Goal: Information Seeking & Learning: Learn about a topic

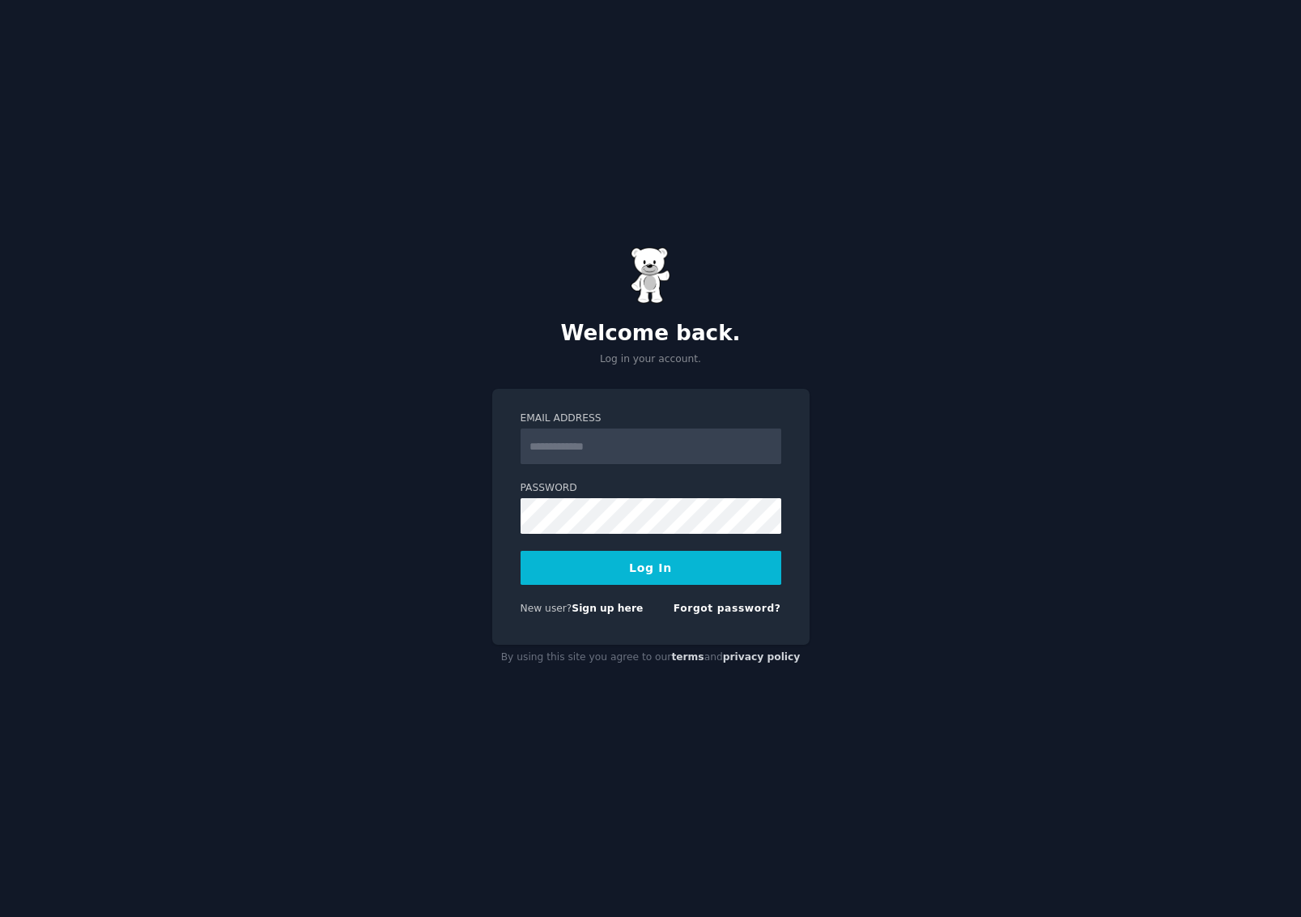
drag, startPoint x: 370, startPoint y: 423, endPoint x: 542, endPoint y: 493, distance: 185.6
click at [370, 423] on div "Welcome back. Log in your account. Email Address Password Log In New user? Sign…" at bounding box center [650, 458] width 1301 height 917
drag, startPoint x: 340, startPoint y: 576, endPoint x: 342, endPoint y: 589, distance: 13.1
click at [340, 576] on div "Welcome back. Log in your account. Email Address Password Log In New user? Sign…" at bounding box center [650, 458] width 1301 height 917
drag, startPoint x: 713, startPoint y: 457, endPoint x: 709, endPoint y: 435, distance: 22.2
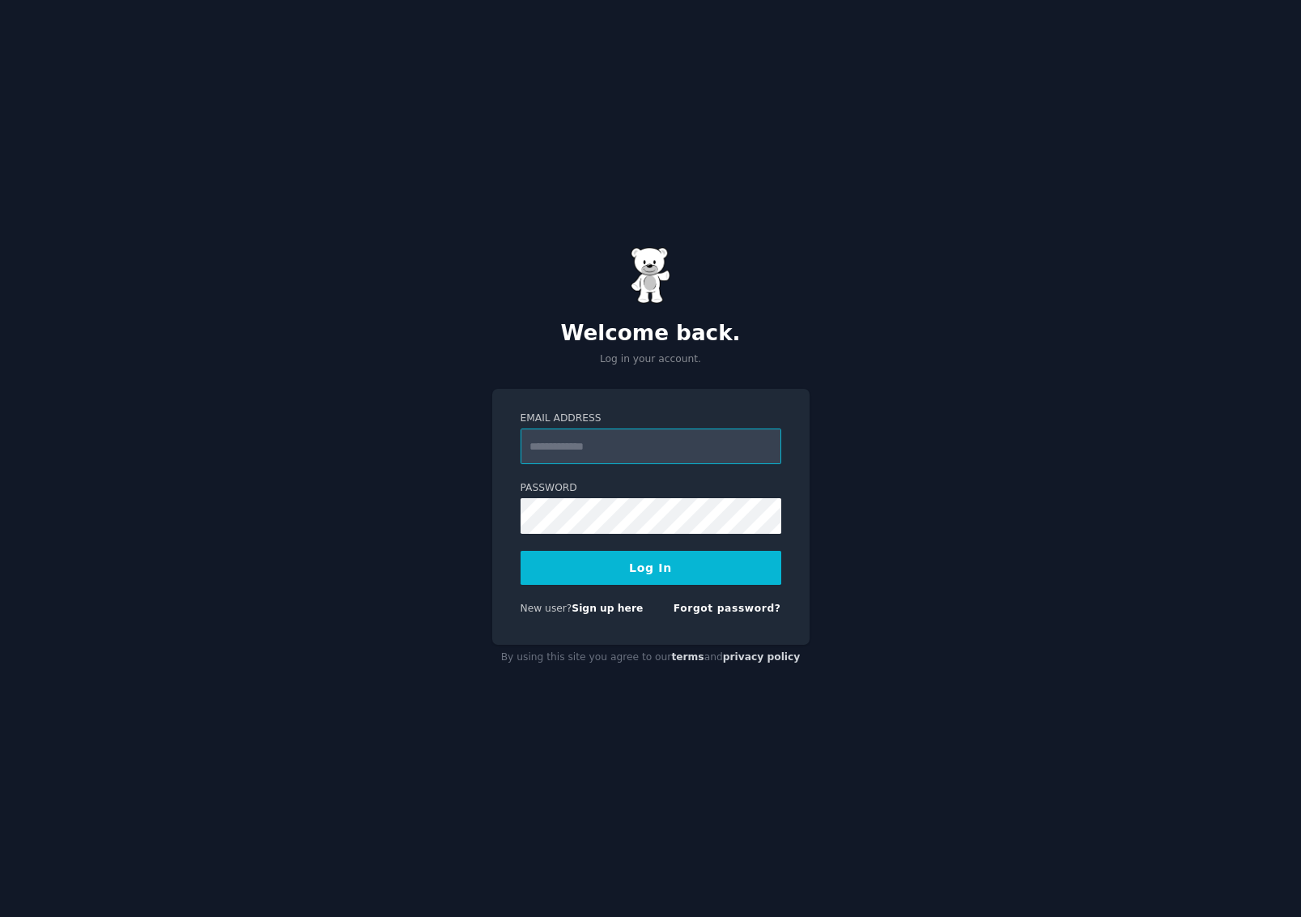
click at [709, 437] on input "Email Address" at bounding box center [651, 446] width 261 height 36
click at [0, 916] on com-1password-button at bounding box center [0, 917] width 0 height 0
click at [687, 434] on input "Email Address" at bounding box center [651, 446] width 261 height 36
click at [0, 916] on com-1password-button at bounding box center [0, 917] width 0 height 0
type input "**********"
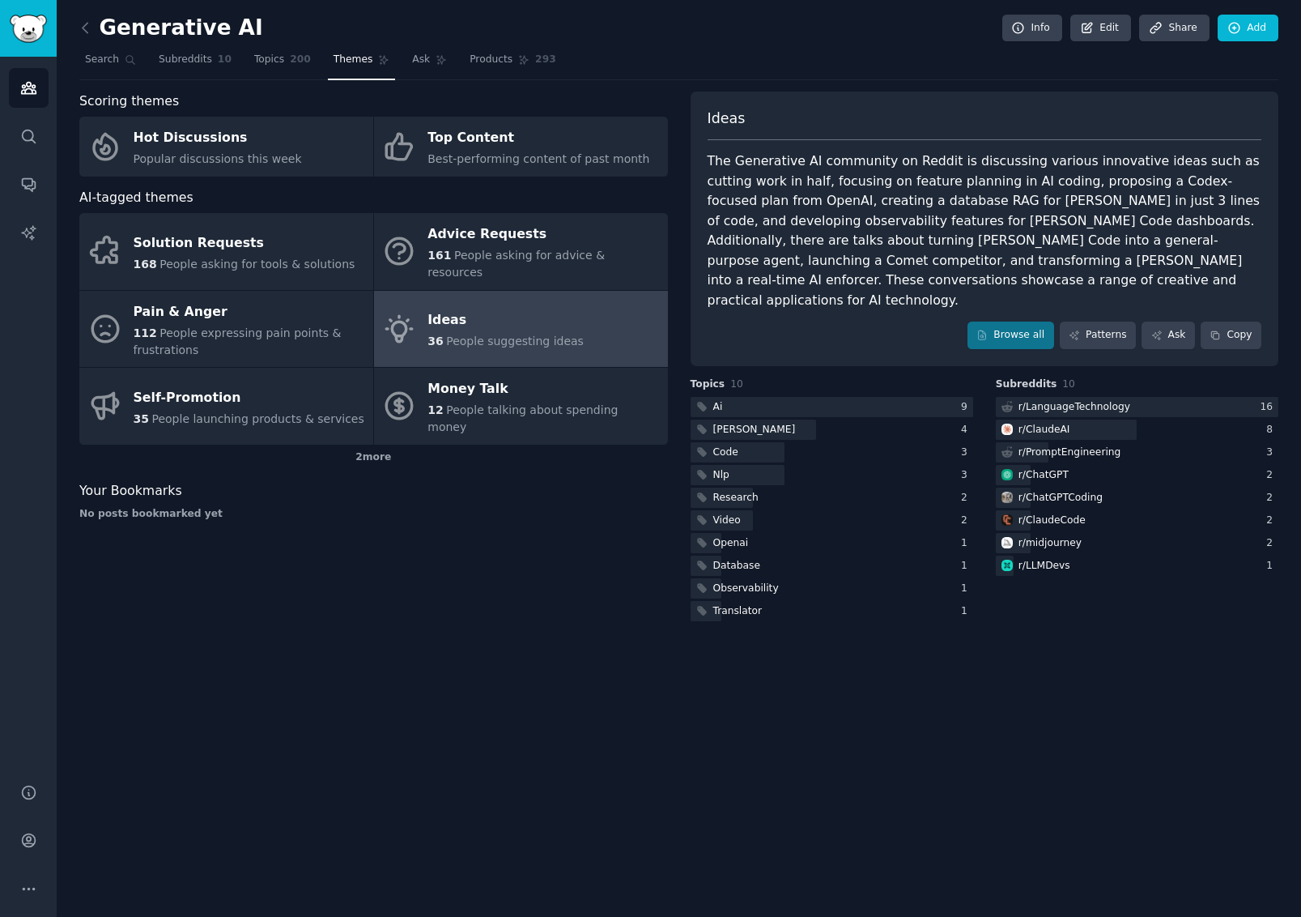
click at [492, 258] on span "People asking for advice & resources" at bounding box center [516, 264] width 177 height 30
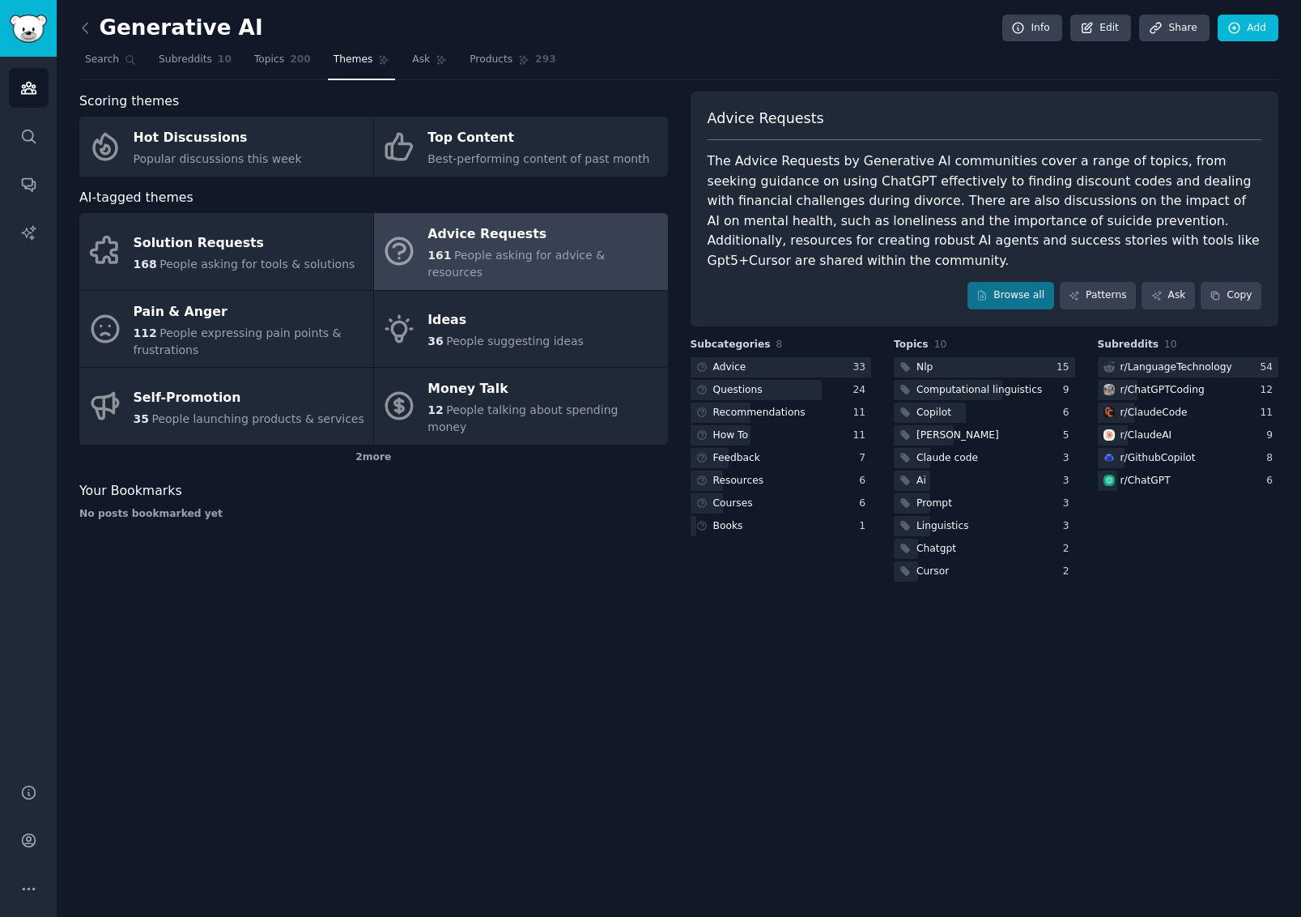
click at [360, 445] on div "2 more" at bounding box center [373, 458] width 589 height 26
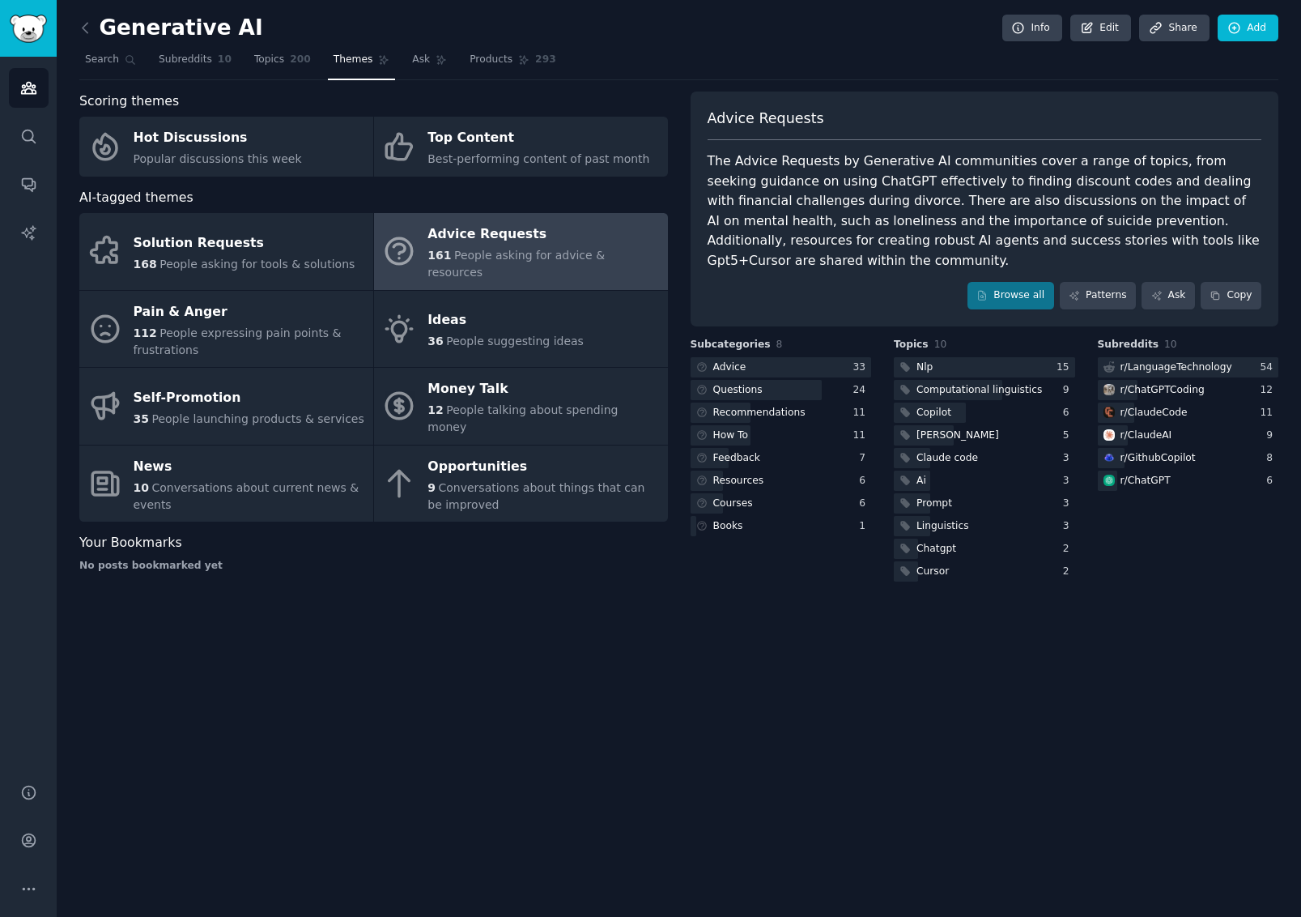
click at [556, 481] on span "Conversations about things that can be improved" at bounding box center [536, 496] width 217 height 30
